Goal: Transaction & Acquisition: Purchase product/service

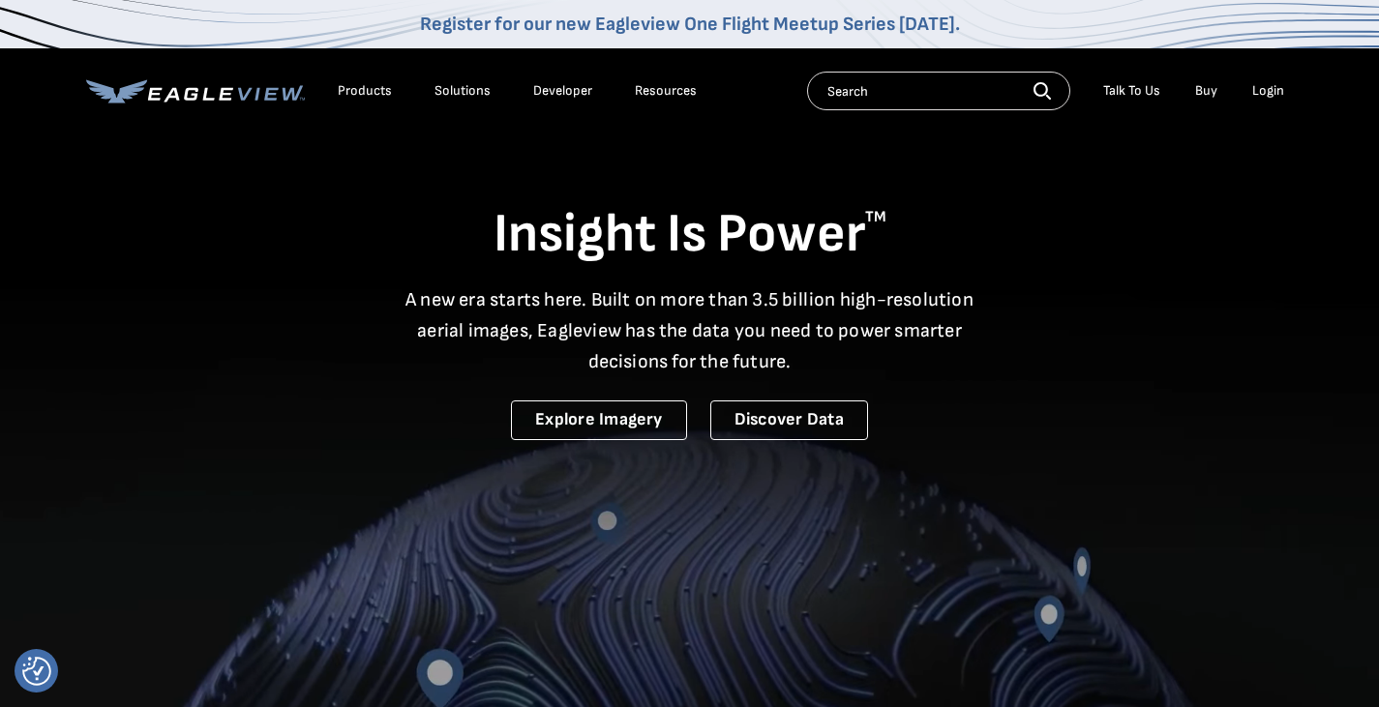
click at [406, 81] on ul "Products Solutions Developer Resources" at bounding box center [517, 90] width 378 height 29
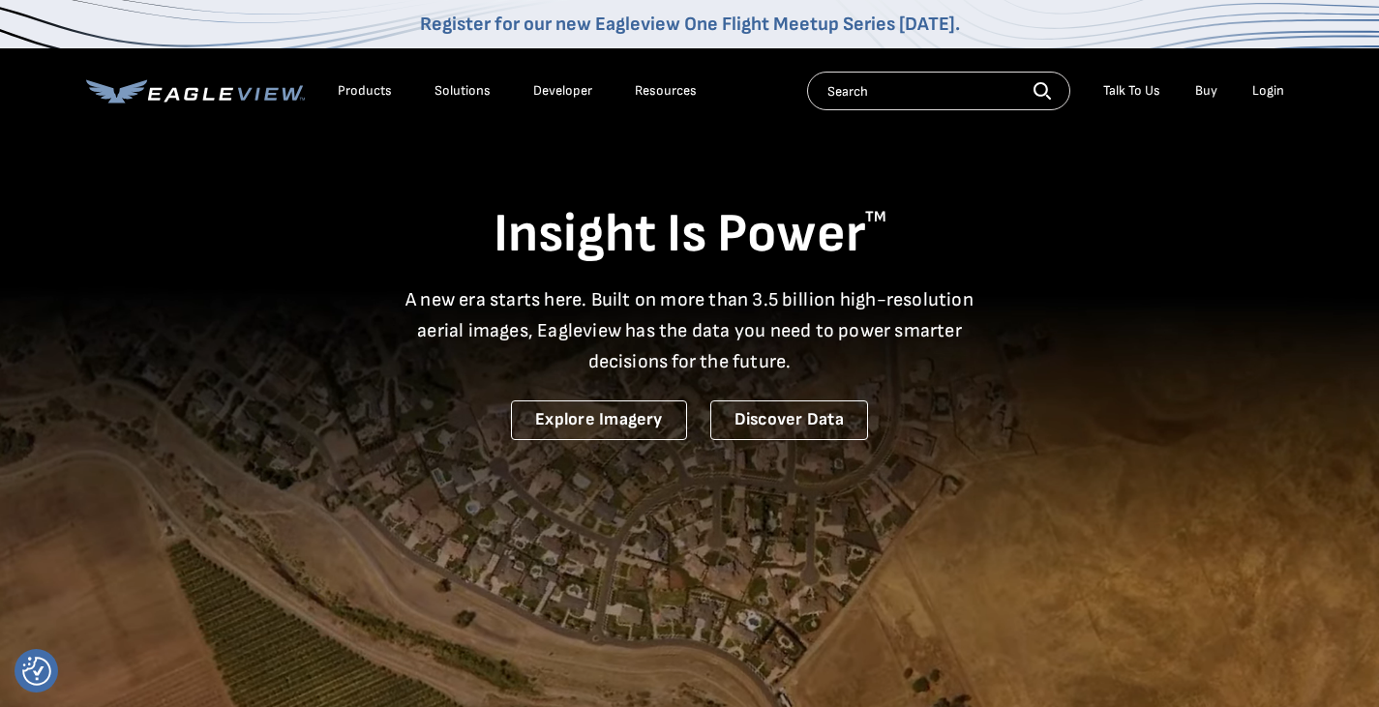
click at [383, 87] on div "Products" at bounding box center [365, 90] width 54 height 17
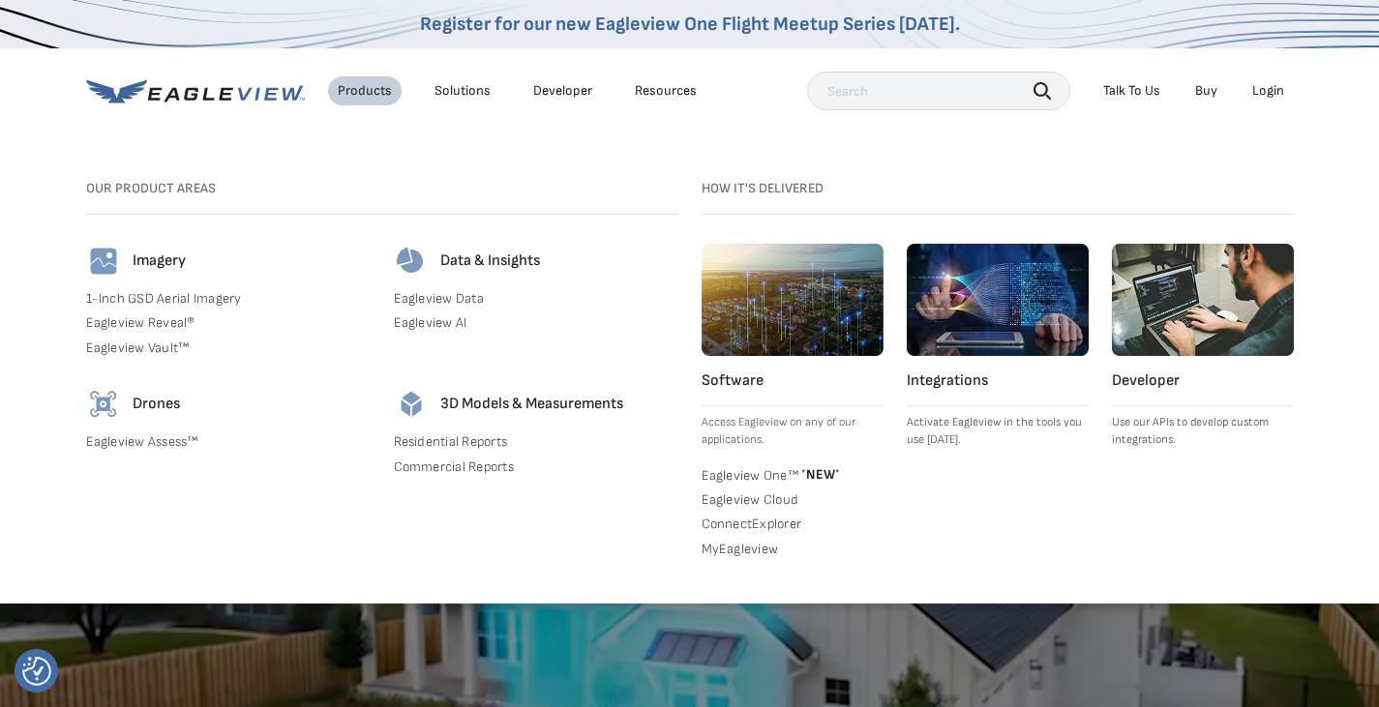
click at [450, 459] on link "Commercial Reports" at bounding box center [536, 467] width 285 height 17
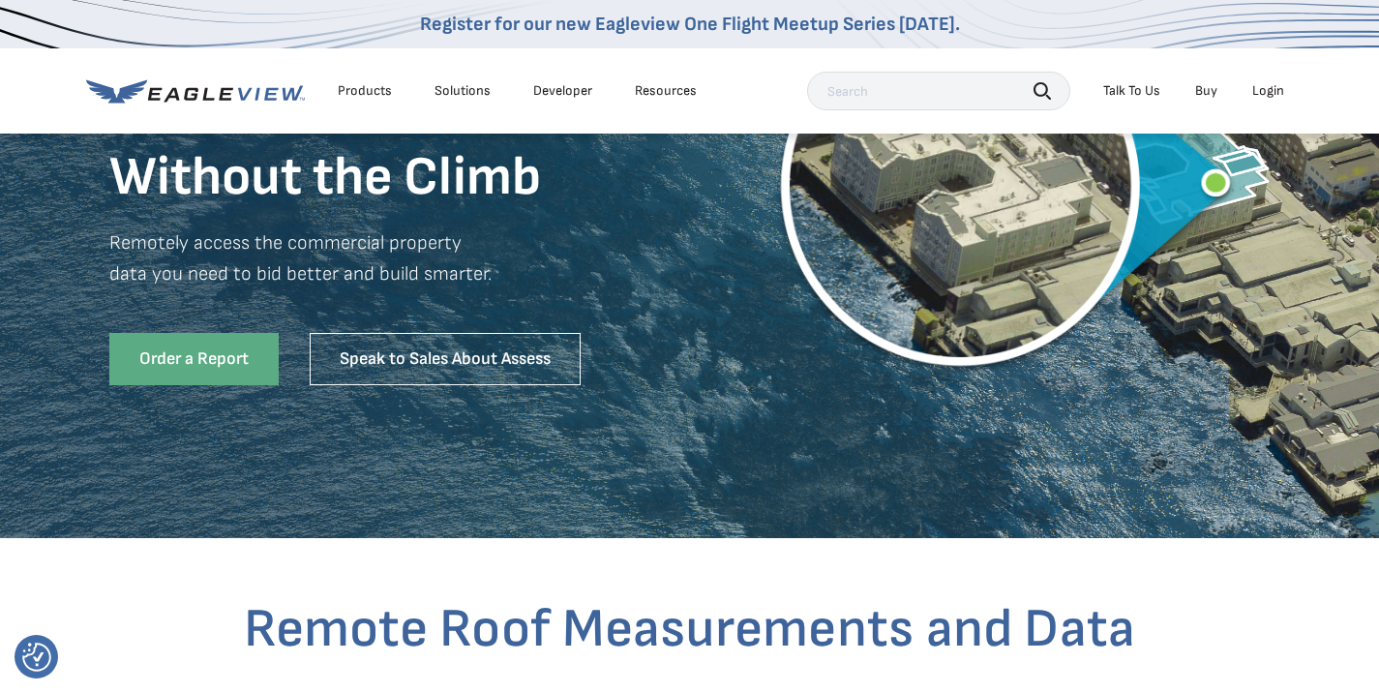
click at [249, 352] on link "Order a Report" at bounding box center [193, 359] width 169 height 52
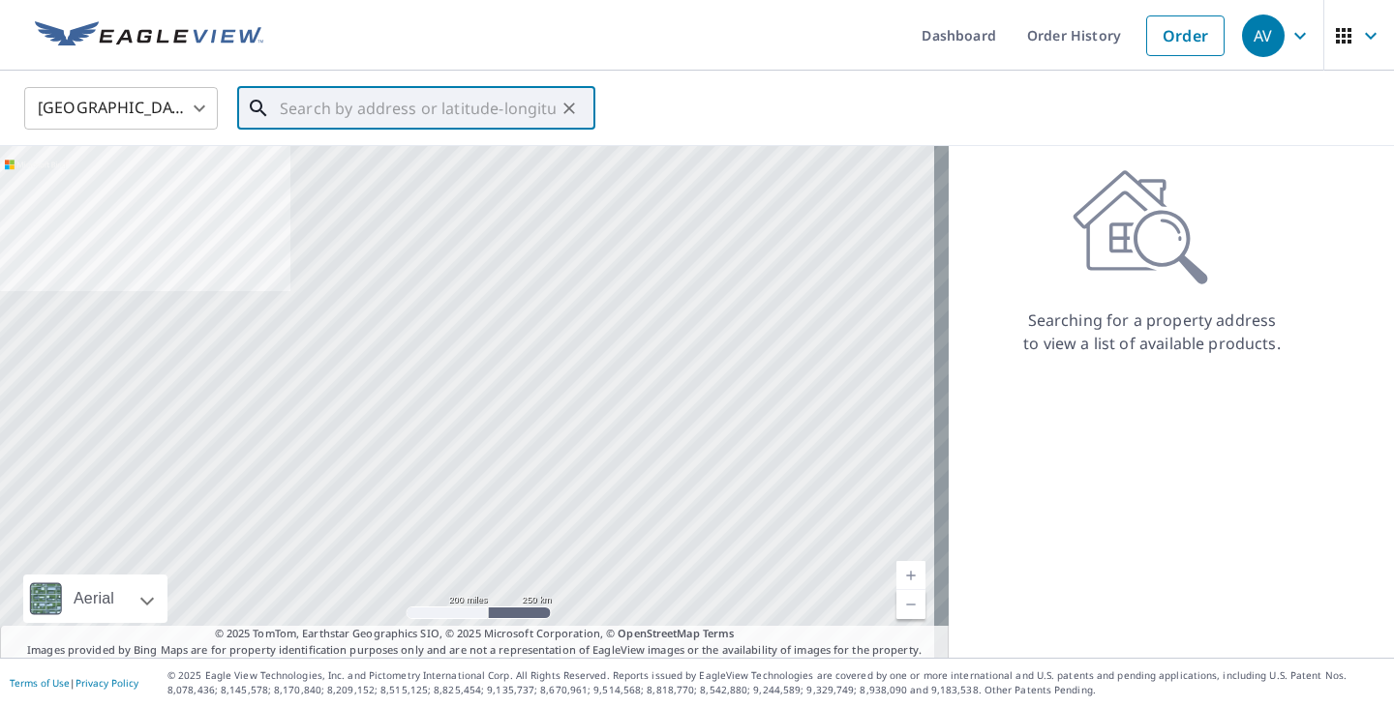
click at [370, 113] on input "text" at bounding box center [418, 108] width 276 height 54
paste input "39.823181931407575, -88.95701546819768"
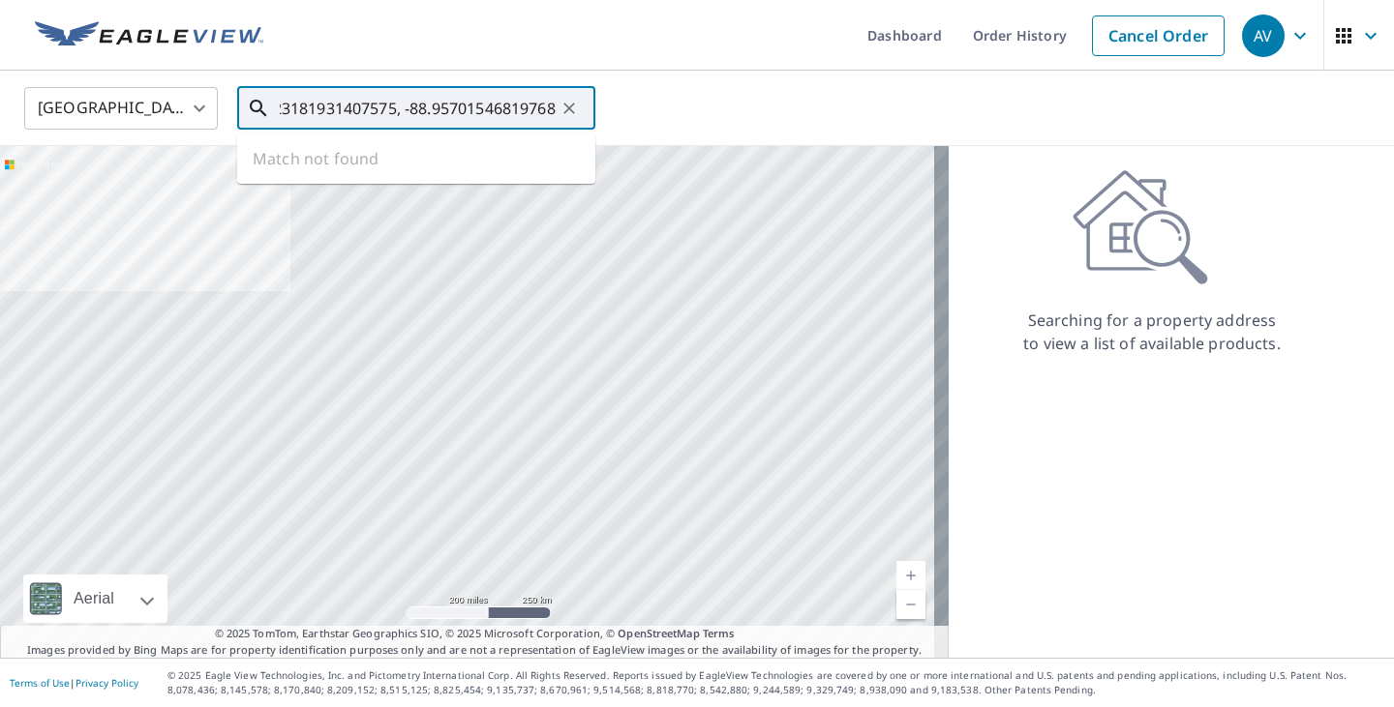
type input "39.823181931407575, -88.95701546819768"
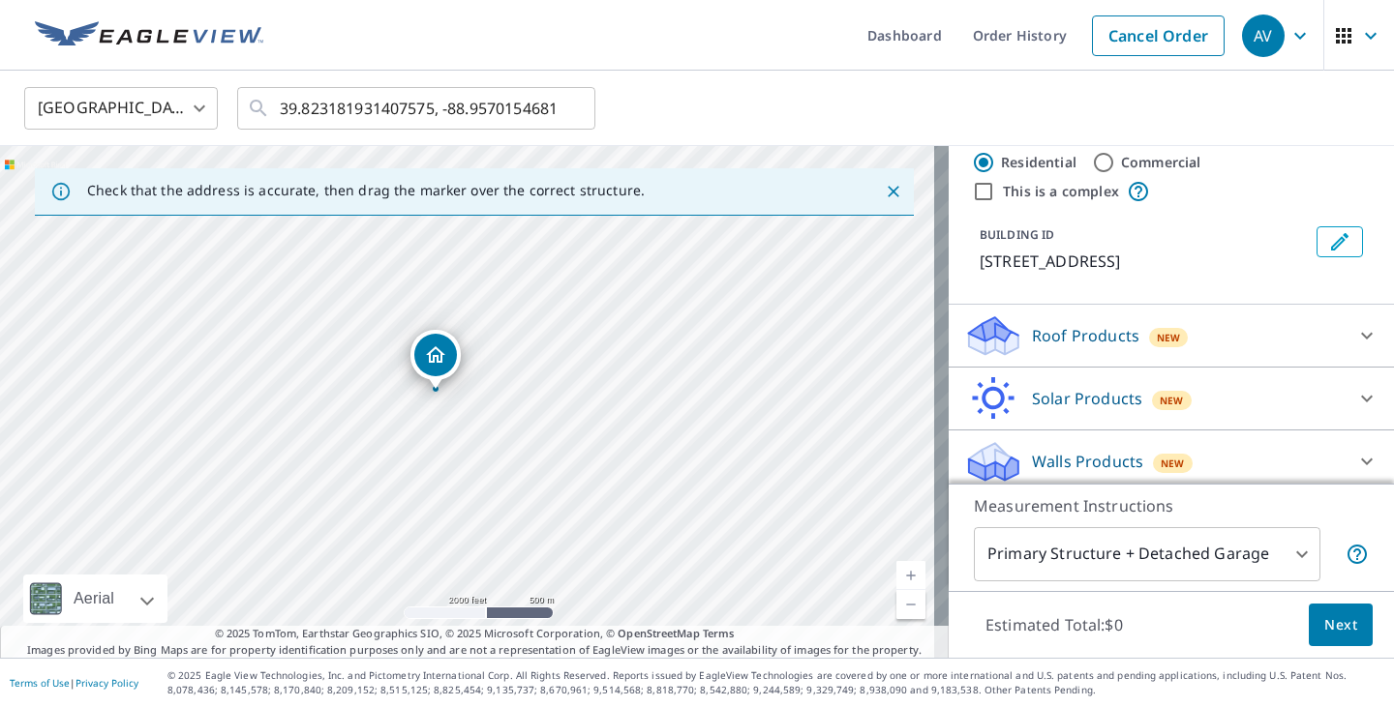
scroll to position [75, 0]
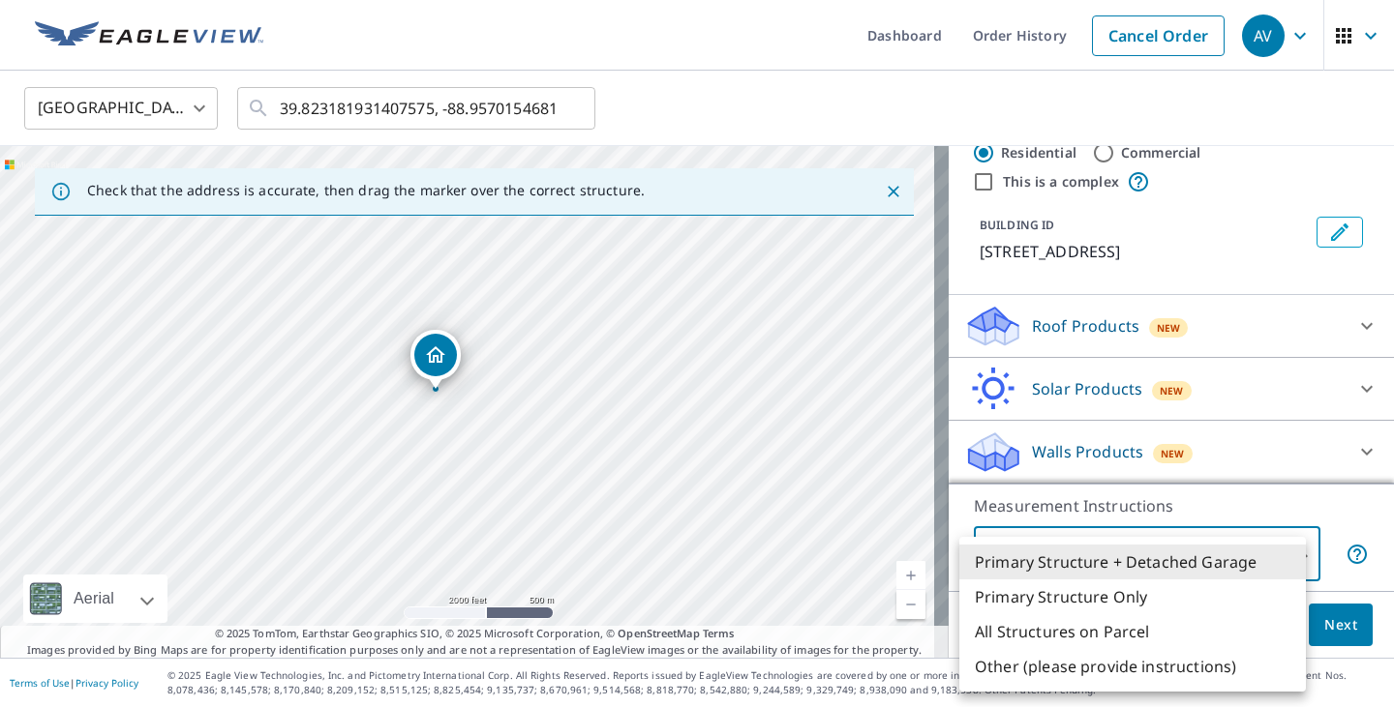
click at [1204, 548] on body "AV AV Dashboard Order History Cancel Order AV United States US ​ 39.82318193140…" at bounding box center [697, 353] width 1394 height 707
click at [1118, 592] on li "Primary Structure Only" at bounding box center [1132, 597] width 346 height 35
type input "2"
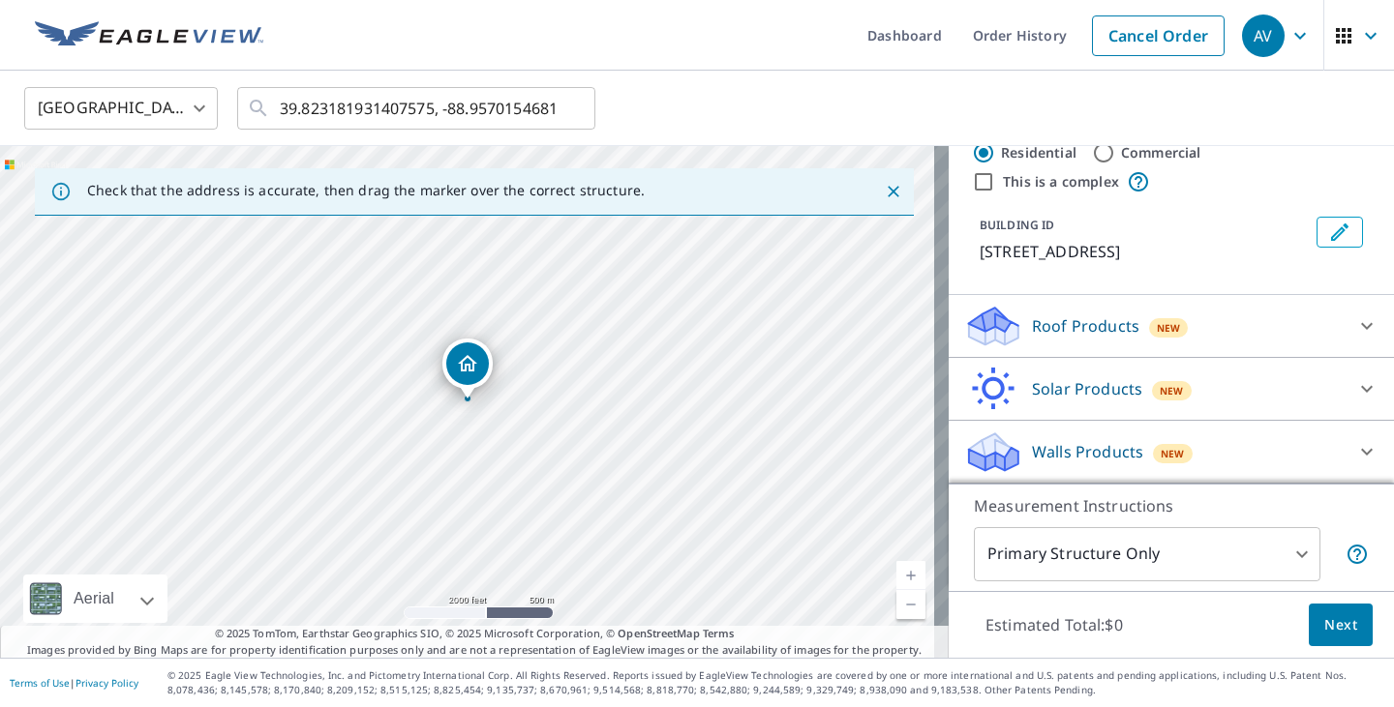
click at [1291, 327] on div "Roof Products New" at bounding box center [1153, 326] width 379 height 45
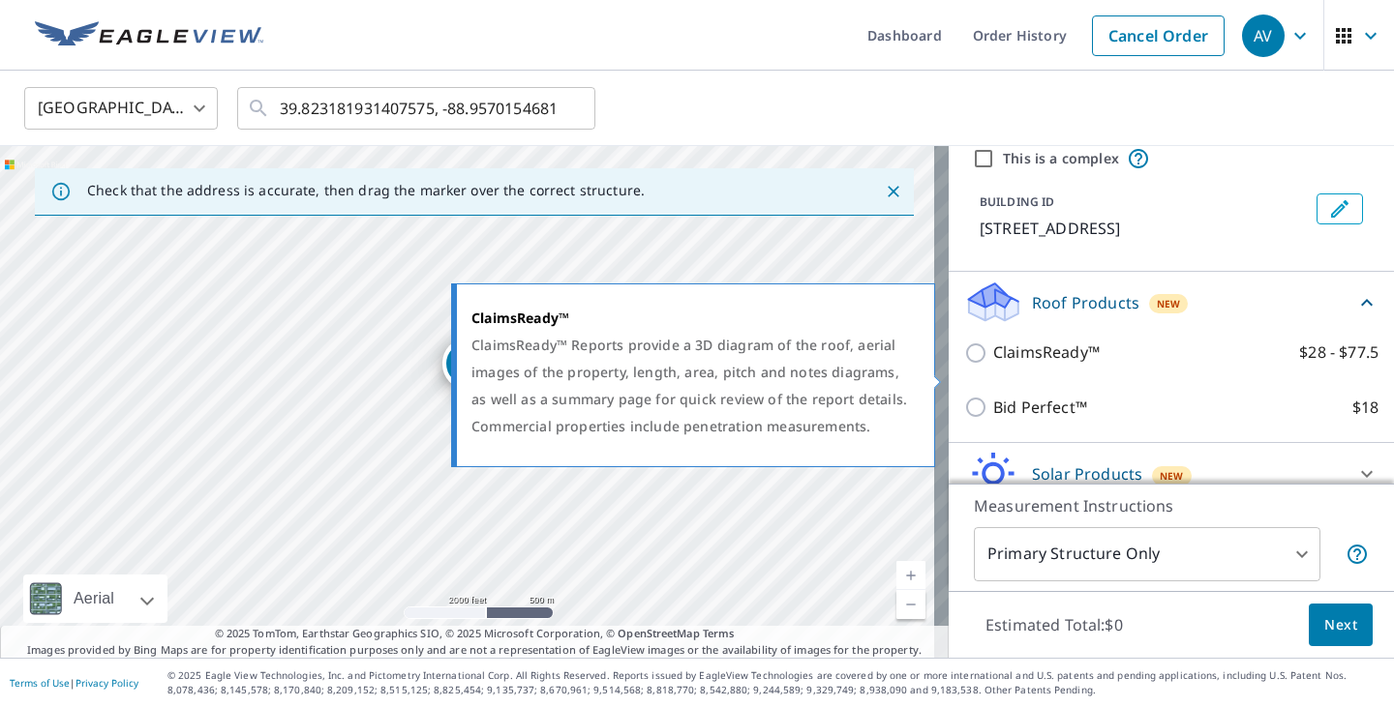
click at [1006, 365] on p "ClaimsReady™" at bounding box center [1046, 353] width 106 height 24
click at [993, 365] on input "ClaimsReady™ $28 - $77.5" at bounding box center [978, 353] width 29 height 23
checkbox input "true"
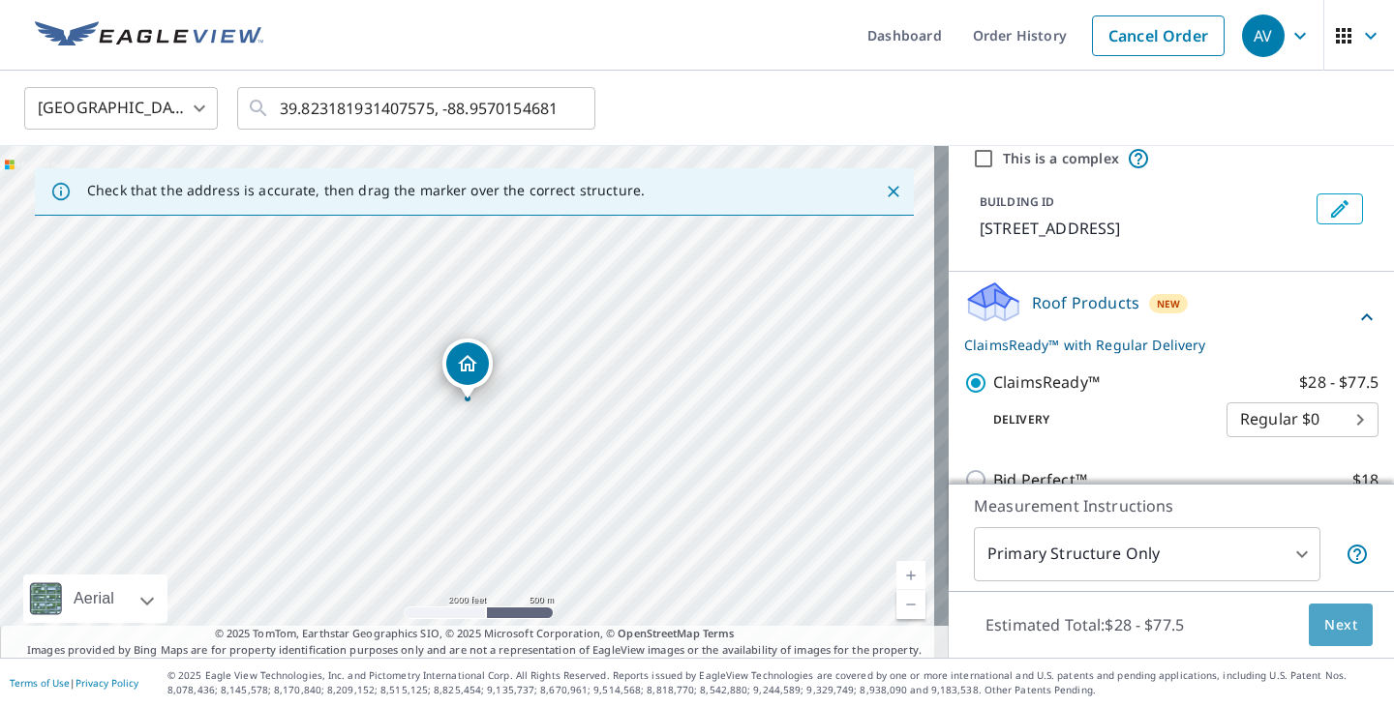
click at [1329, 636] on span "Next" at bounding box center [1340, 626] width 33 height 24
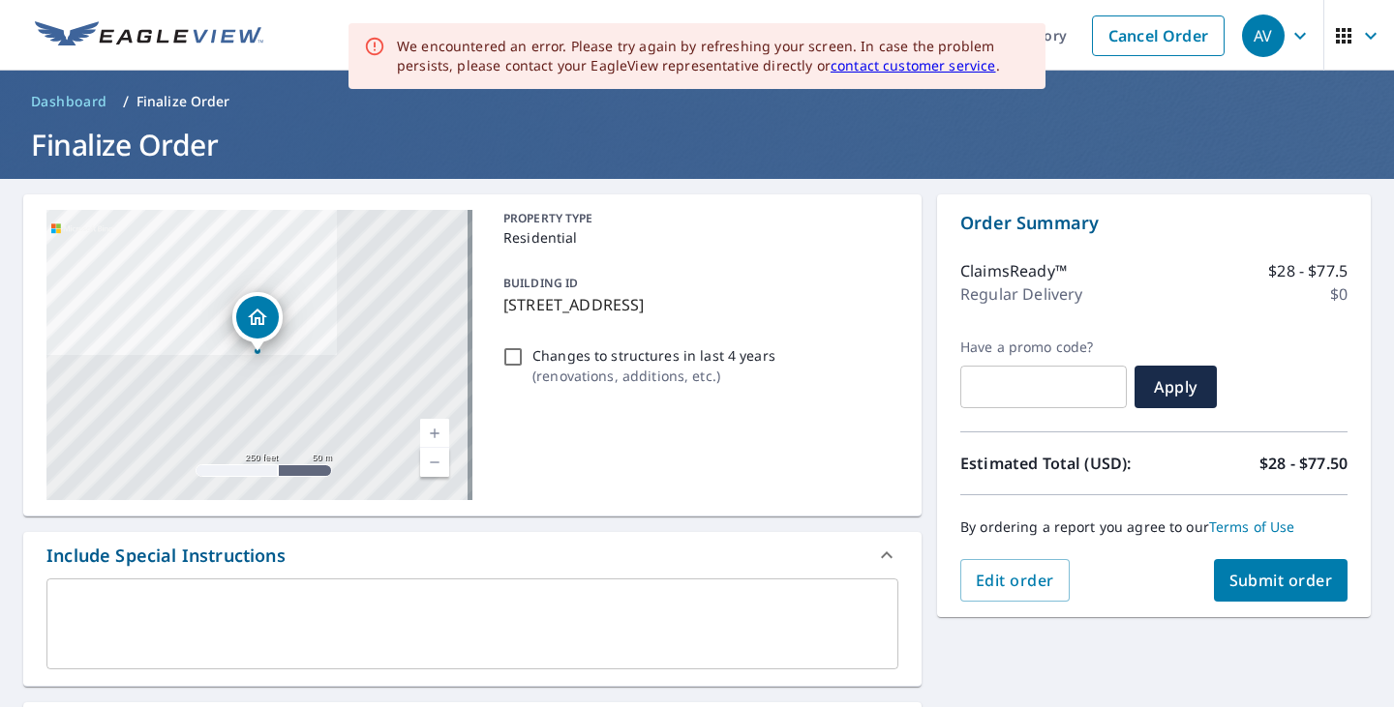
click at [996, 649] on div "**********" at bounding box center [697, 674] width 1394 height 990
click at [1327, 575] on button "Submit order" at bounding box center [1281, 580] width 135 height 43
